Goal: Answer question/provide support

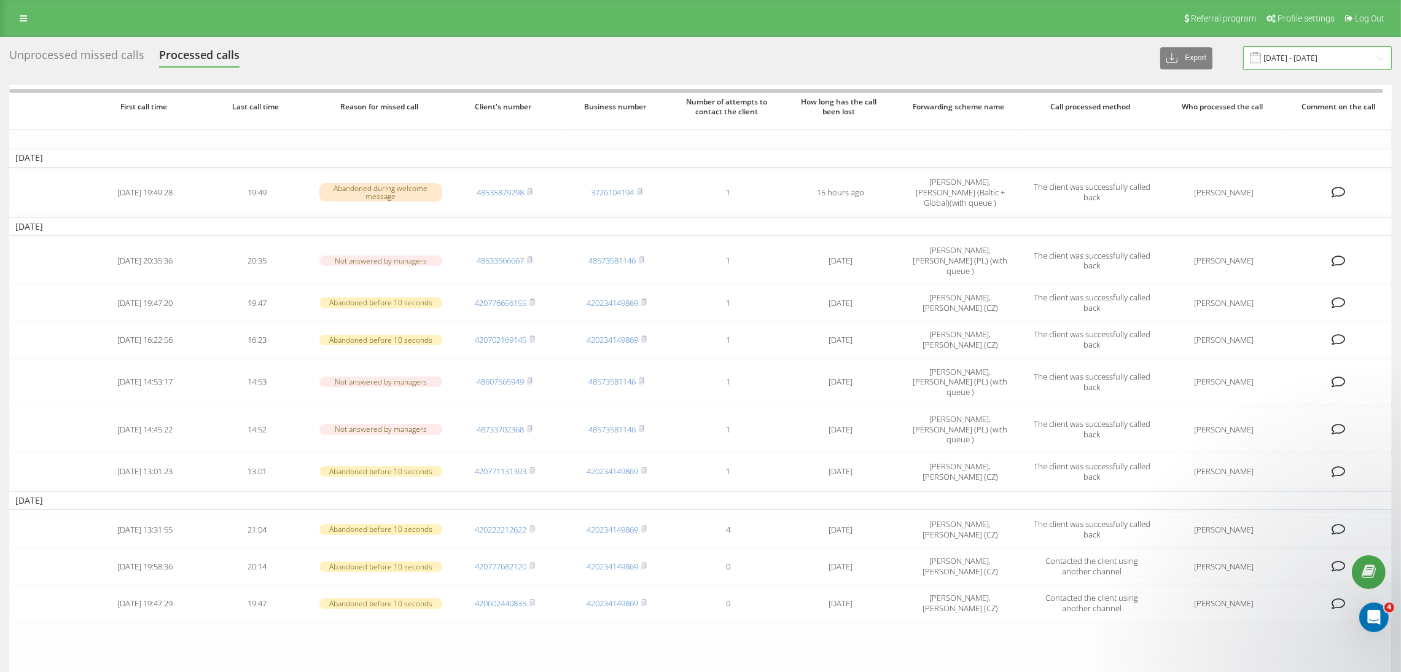
click at [1328, 60] on input "[DATE] - [DATE]" at bounding box center [1318, 58] width 149 height 24
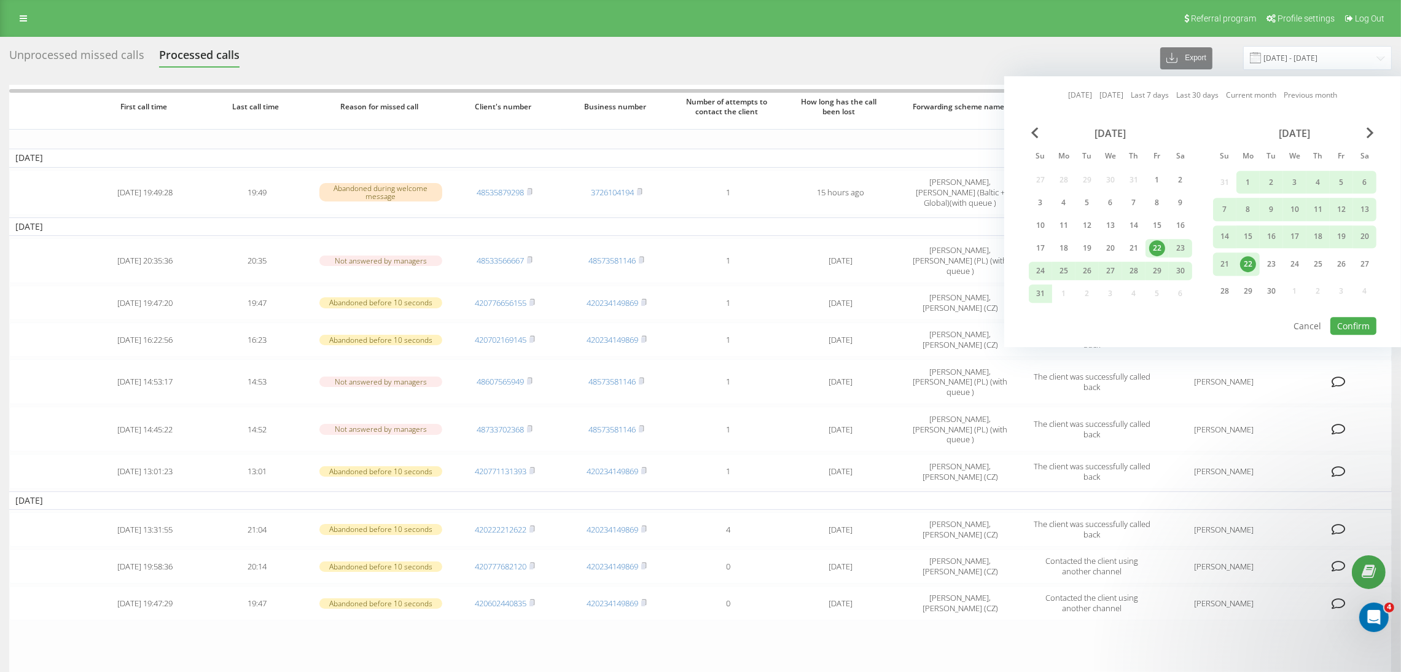
click at [1254, 259] on div "22" at bounding box center [1248, 264] width 16 height 16
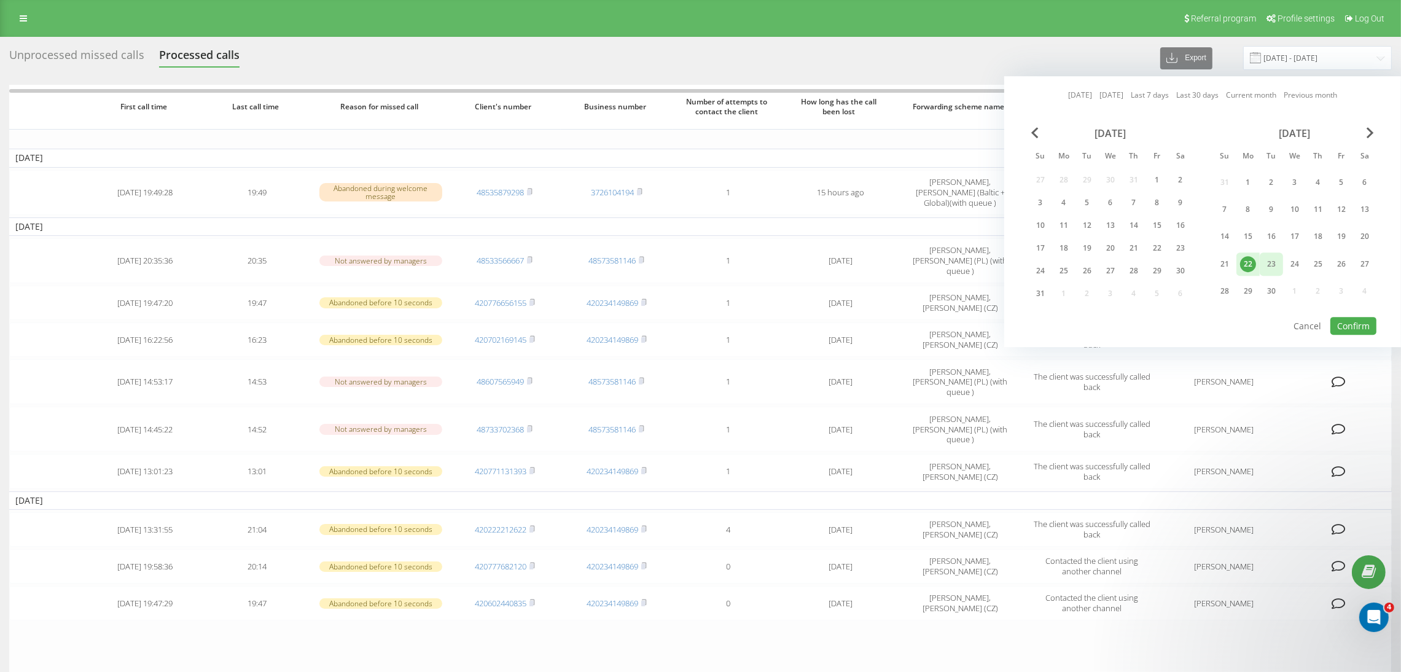
click at [1272, 259] on div "23" at bounding box center [1272, 264] width 16 height 16
click at [1354, 317] on button "Confirm" at bounding box center [1354, 326] width 46 height 18
type input "[DATE] - [DATE]"
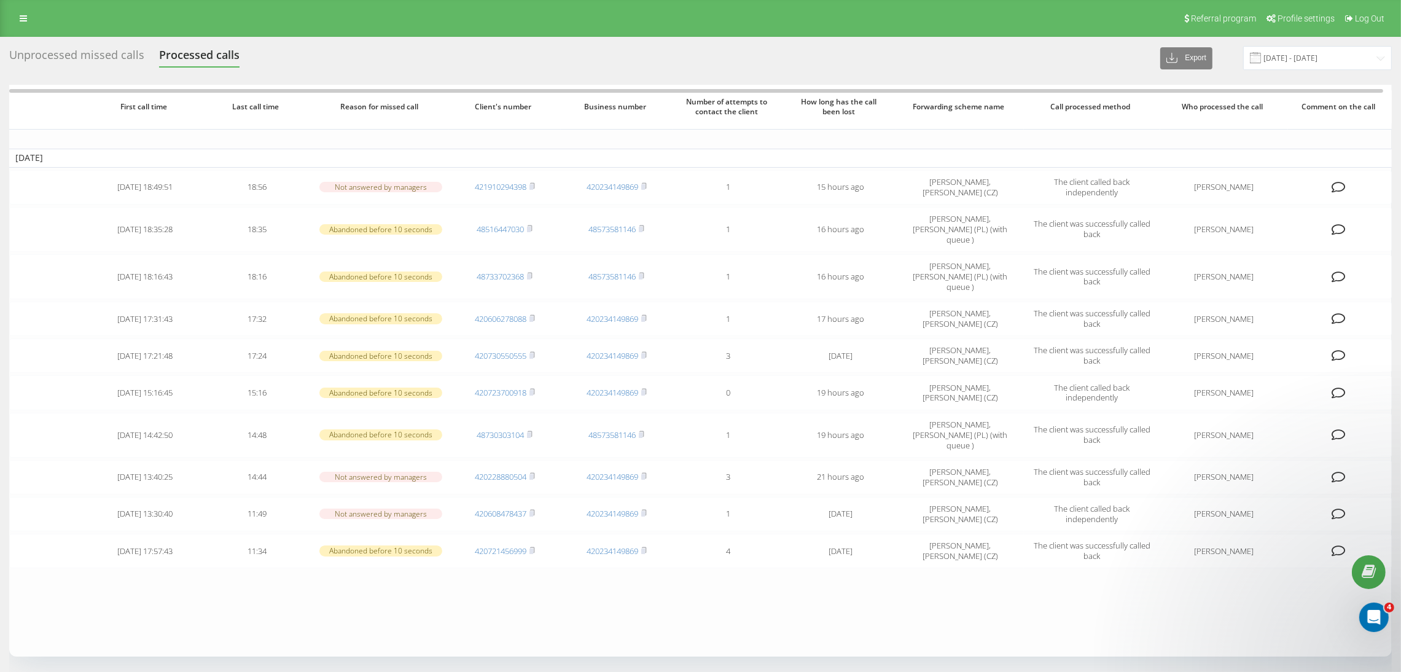
click at [108, 62] on div "Unprocessed missed calls" at bounding box center [76, 58] width 135 height 19
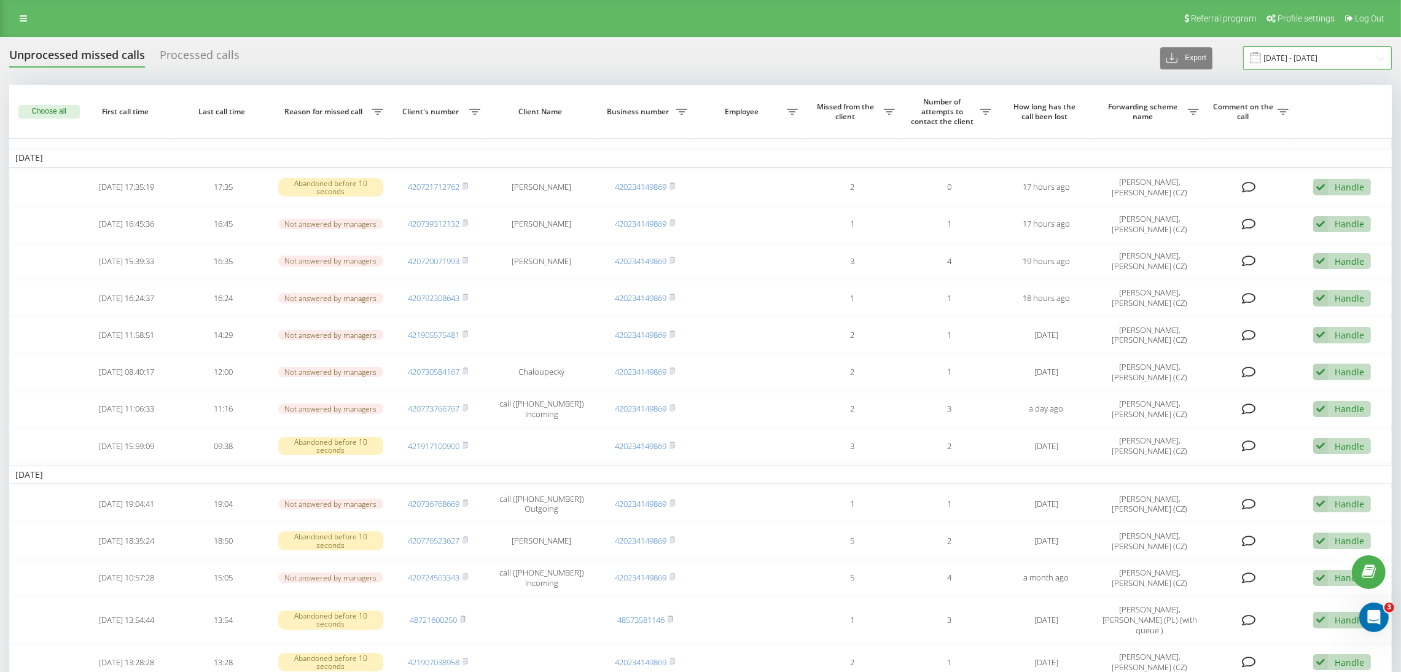
click at [1295, 61] on input "[DATE] - [DATE]" at bounding box center [1318, 58] width 149 height 24
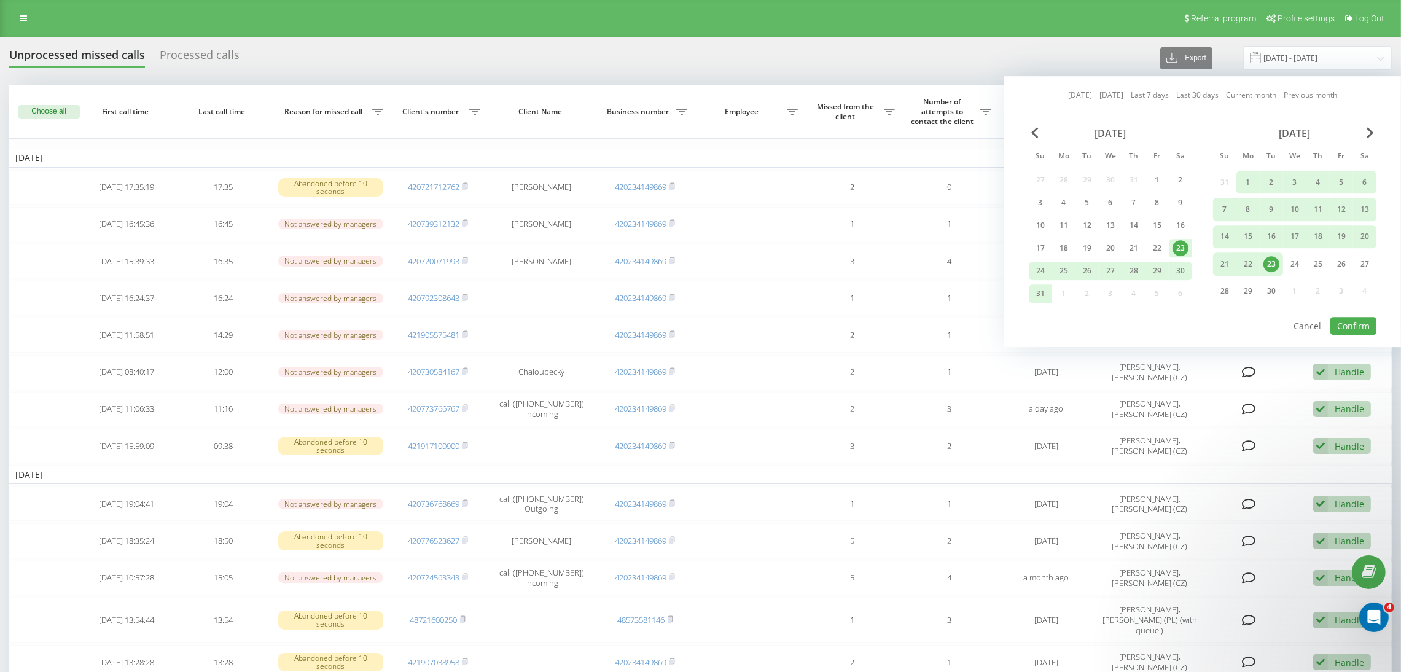
click at [1271, 260] on div "23" at bounding box center [1272, 264] width 16 height 16
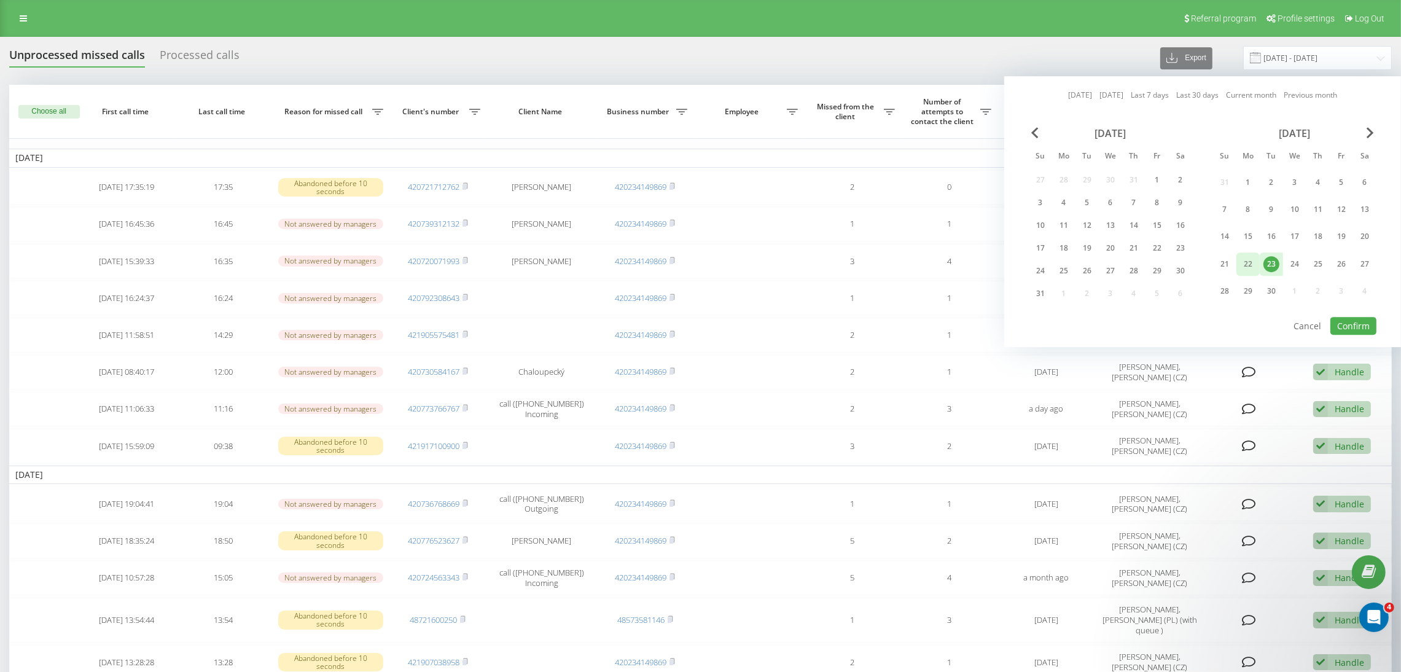
click at [1243, 259] on div "22" at bounding box center [1248, 264] width 16 height 16
click at [1365, 320] on button "Confirm" at bounding box center [1354, 326] width 46 height 18
type input "[DATE] - [DATE]"
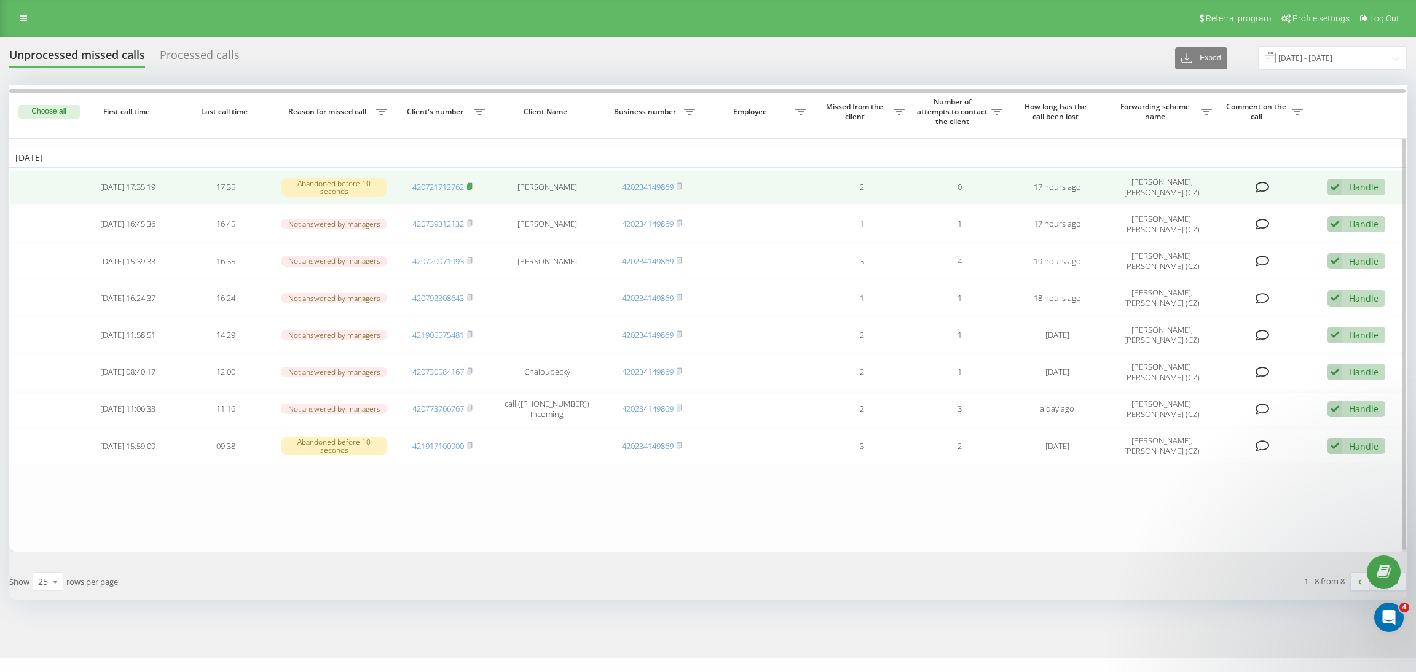
click at [471, 184] on icon at bounding box center [470, 185] width 6 height 7
click at [1251, 184] on td at bounding box center [1263, 187] width 91 height 34
click at [1263, 186] on icon at bounding box center [1262, 187] width 14 height 12
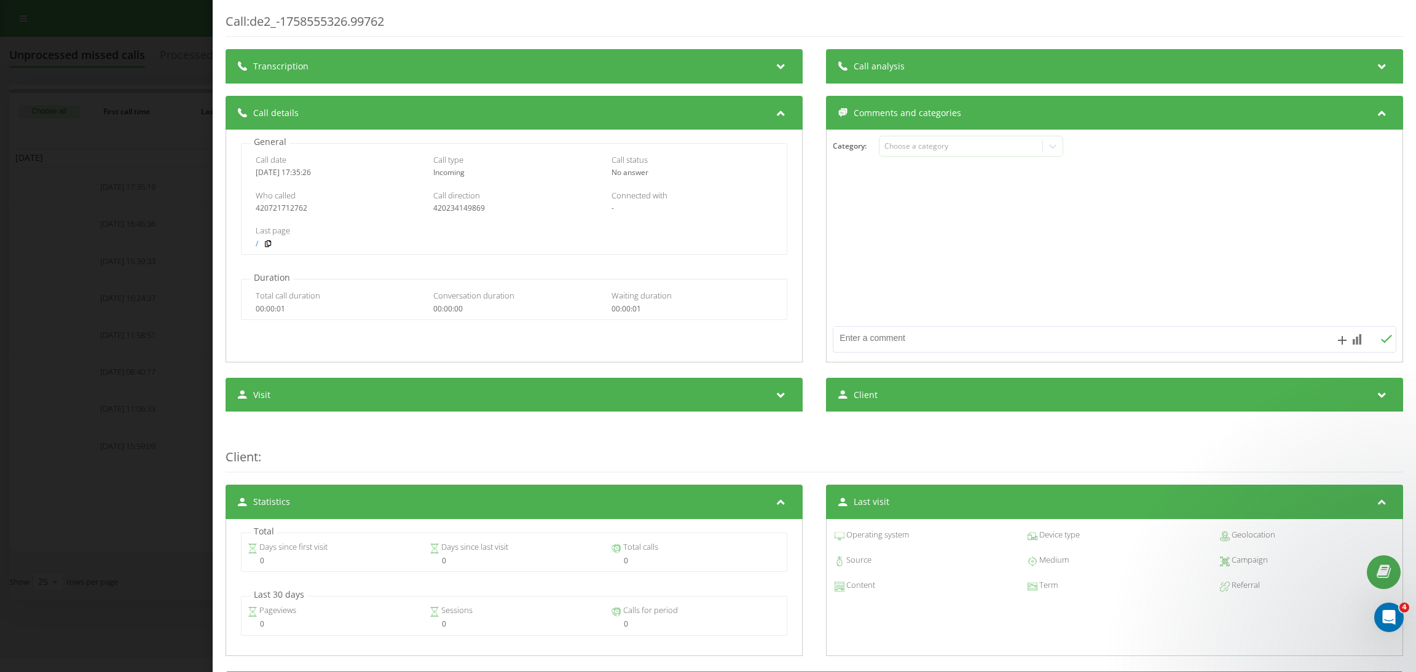
click at [858, 336] on textarea at bounding box center [1058, 338] width 450 height 22
paste textarea "client opened new chat https://app.intercom.com/a/inbox/z5deq1nf/inbox/admin/78…"
type textarea "client opened new chat https://app.intercom.com/a/inbox/z5deq1nf/inbox/admin/78…"
click at [1380, 343] on icon at bounding box center [1386, 339] width 12 height 9
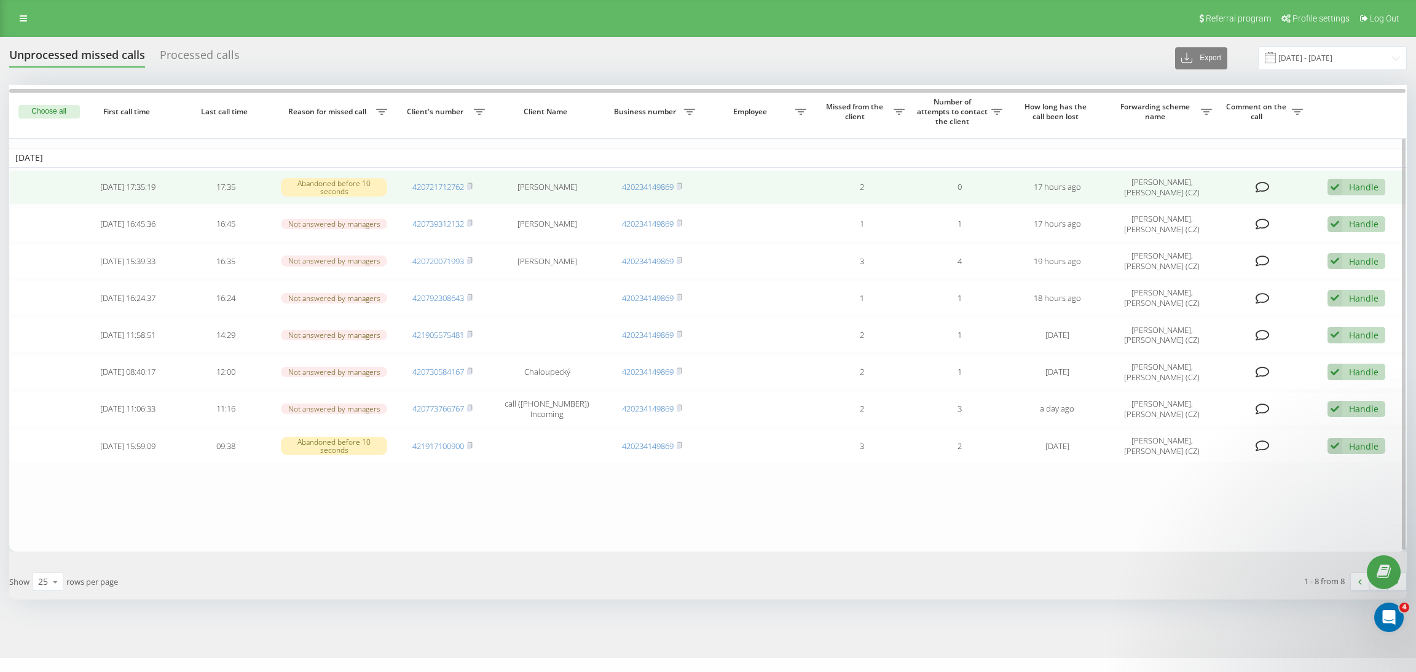
click at [1335, 188] on icon at bounding box center [1334, 187] width 15 height 17
click at [1307, 224] on span "Contacted the client using another channel" at bounding box center [1282, 229] width 179 height 12
